Goal: Task Accomplishment & Management: Manage account settings

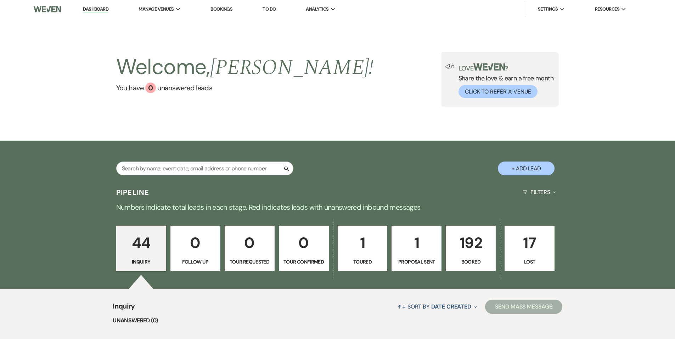
type input "y"
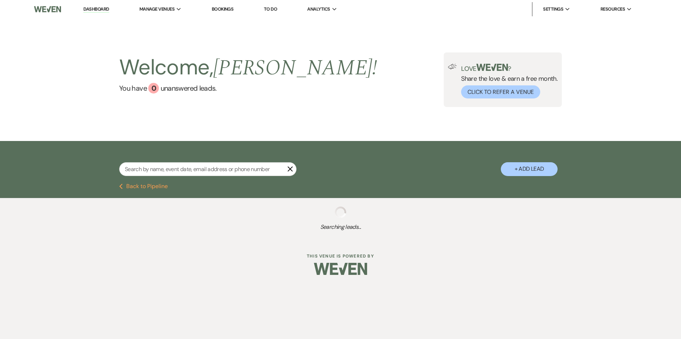
select select "8"
select select "6"
select select "8"
select select "6"
select select "8"
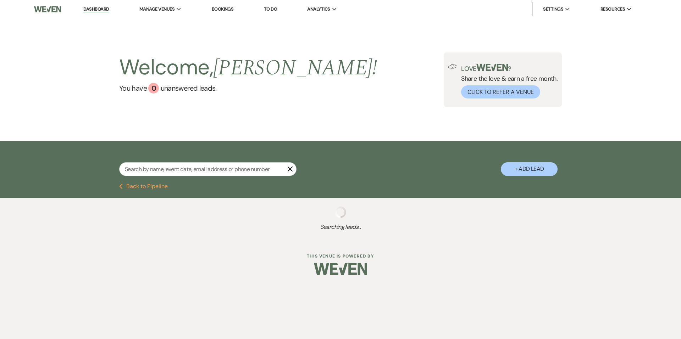
select select "11"
select select "8"
select select "11"
select select "8"
select select "7"
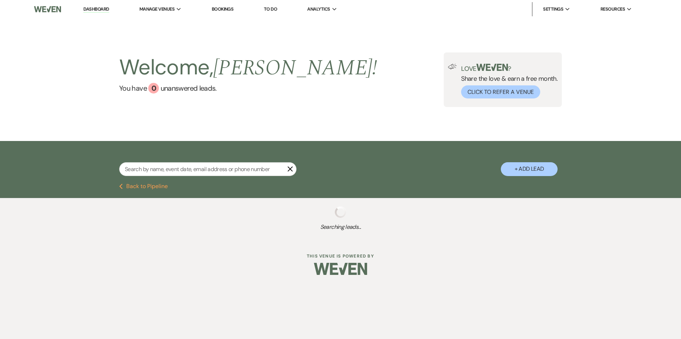
select select "8"
select select "6"
select select "8"
select select "7"
select select "6"
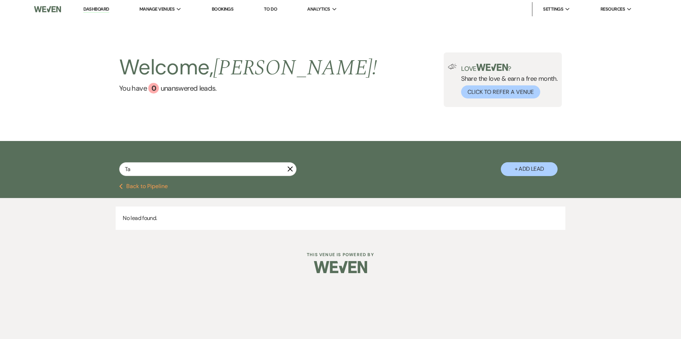
type input "T"
type input "Kyle"
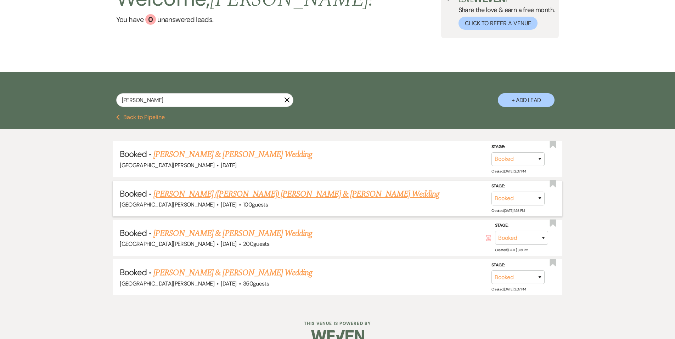
scroll to position [71, 0]
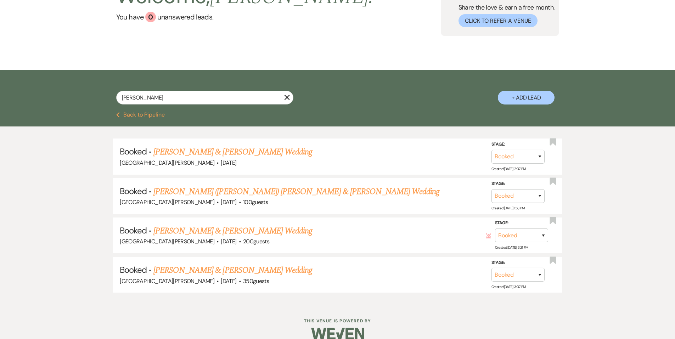
drag, startPoint x: 149, startPoint y: 95, endPoint x: 96, endPoint y: 87, distance: 54.1
click at [99, 90] on div "Kyle X + Add Lead" at bounding box center [338, 91] width 510 height 37
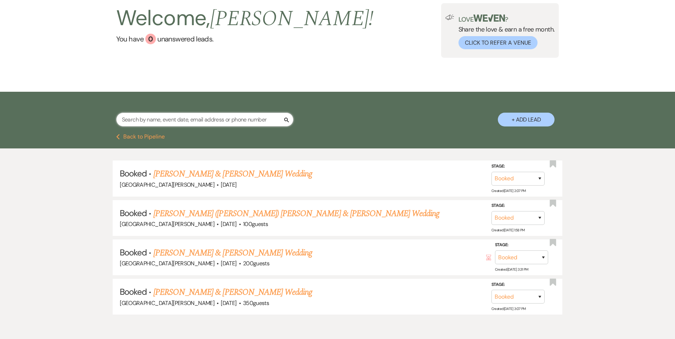
scroll to position [0, 0]
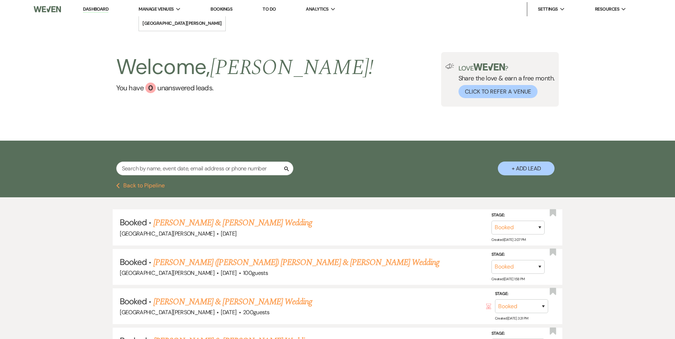
click at [159, 10] on span "Manage Venues" at bounding box center [156, 9] width 35 height 7
click at [167, 22] on li "[GEOGRAPHIC_DATA][PERSON_NAME]" at bounding box center [181, 23] width 79 height 7
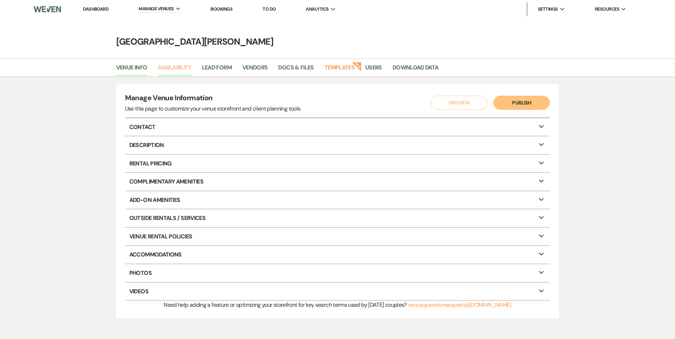
click at [173, 66] on link "Availability" at bounding box center [174, 69] width 33 height 13
select select "3"
select select "2026"
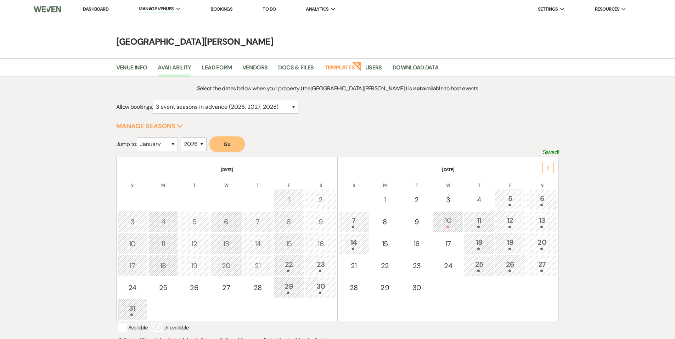
click at [546, 230] on td "13" at bounding box center [542, 221] width 32 height 21
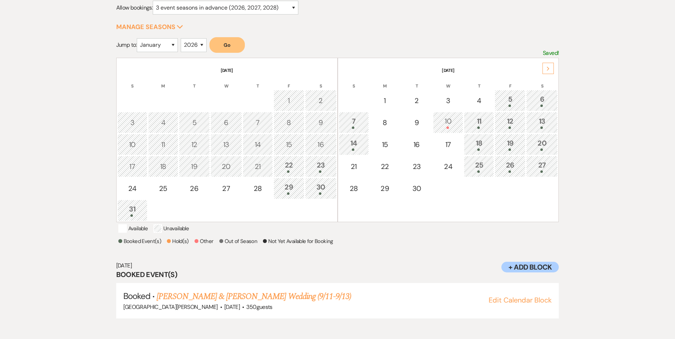
scroll to position [102, 0]
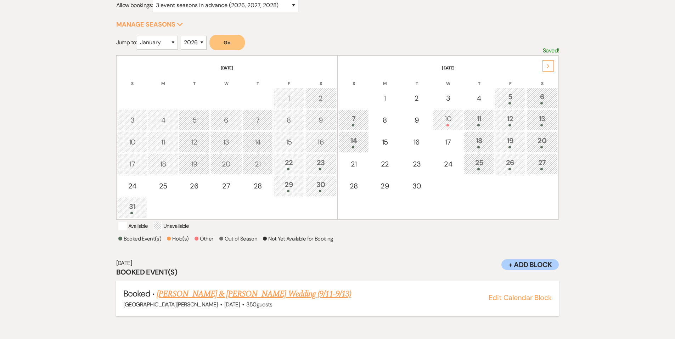
click at [283, 301] on link "[PERSON_NAME] & [PERSON_NAME] Wedding (9/11-9/13)" at bounding box center [254, 294] width 195 height 13
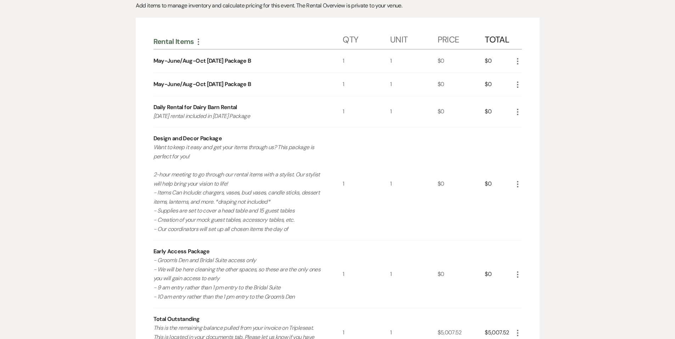
scroll to position [177, 0]
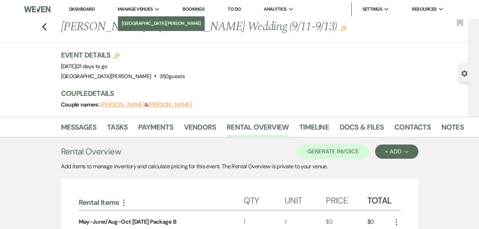
click at [139, 25] on li "[GEOGRAPHIC_DATA][PERSON_NAME]" at bounding box center [161, 23] width 79 height 7
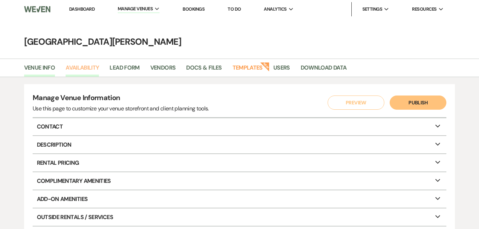
click at [78, 66] on link "Availability" at bounding box center [82, 69] width 33 height 13
select select "3"
select select "2026"
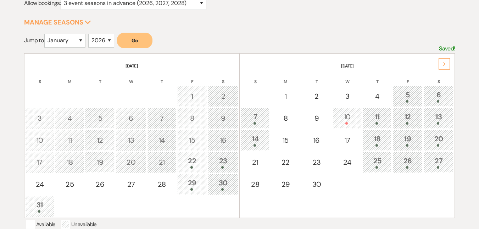
scroll to position [177, 0]
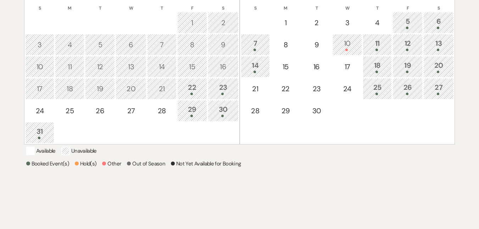
click at [254, 72] on span at bounding box center [254, 72] width 2 height 2
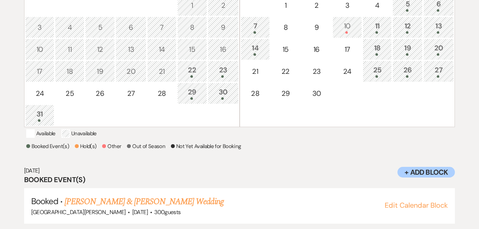
scroll to position [194, 0]
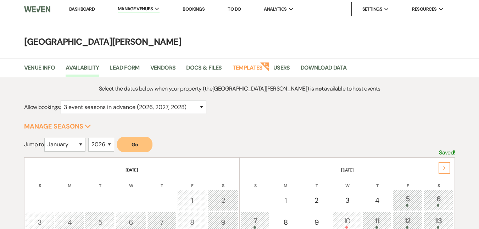
select select "3"
select select "2026"
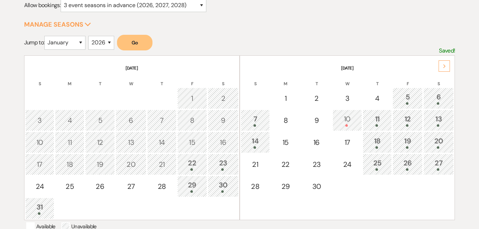
click at [437, 125] on span at bounding box center [438, 125] width 2 height 2
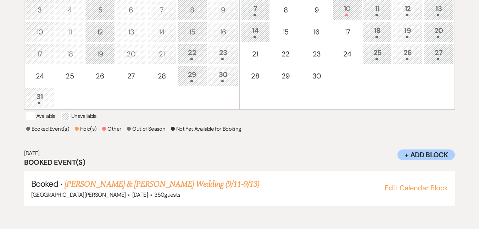
scroll to position [212, 0]
click at [192, 190] on link "[PERSON_NAME] & [PERSON_NAME] Wedding (9/11-9/13)" at bounding box center [162, 183] width 195 height 13
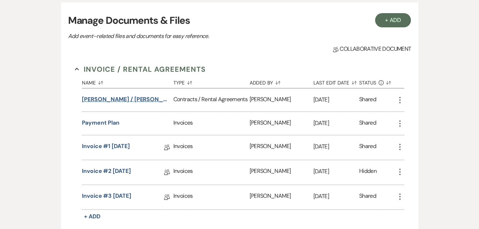
click at [127, 97] on button "[PERSON_NAME] / [PERSON_NAME] Wedding" at bounding box center [126, 99] width 89 height 9
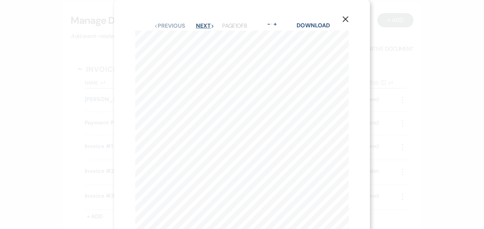
click at [203, 27] on button "Next Next" at bounding box center [205, 26] width 18 height 6
click at [198, 23] on button "Next Next" at bounding box center [205, 26] width 18 height 6
click at [205, 23] on button "Next Next" at bounding box center [205, 26] width 18 height 6
click at [205, 24] on button "Next Next" at bounding box center [205, 26] width 18 height 6
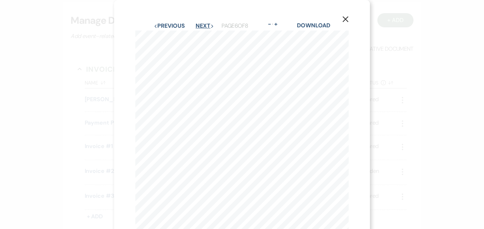
click at [206, 26] on button "Next Next" at bounding box center [205, 26] width 18 height 6
click at [208, 27] on button "Next Next" at bounding box center [205, 26] width 18 height 6
click at [175, 26] on button "Previous Previous" at bounding box center [169, 26] width 31 height 6
click at [172, 24] on button "Previous Previous" at bounding box center [169, 26] width 31 height 6
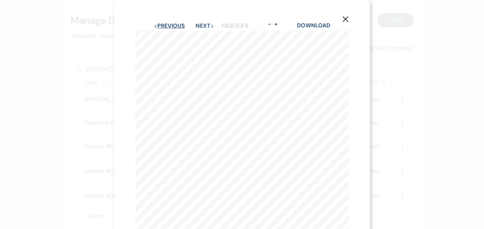
click at [170, 28] on button "Previous Previous" at bounding box center [169, 26] width 31 height 6
